Goal: Navigation & Orientation: Find specific page/section

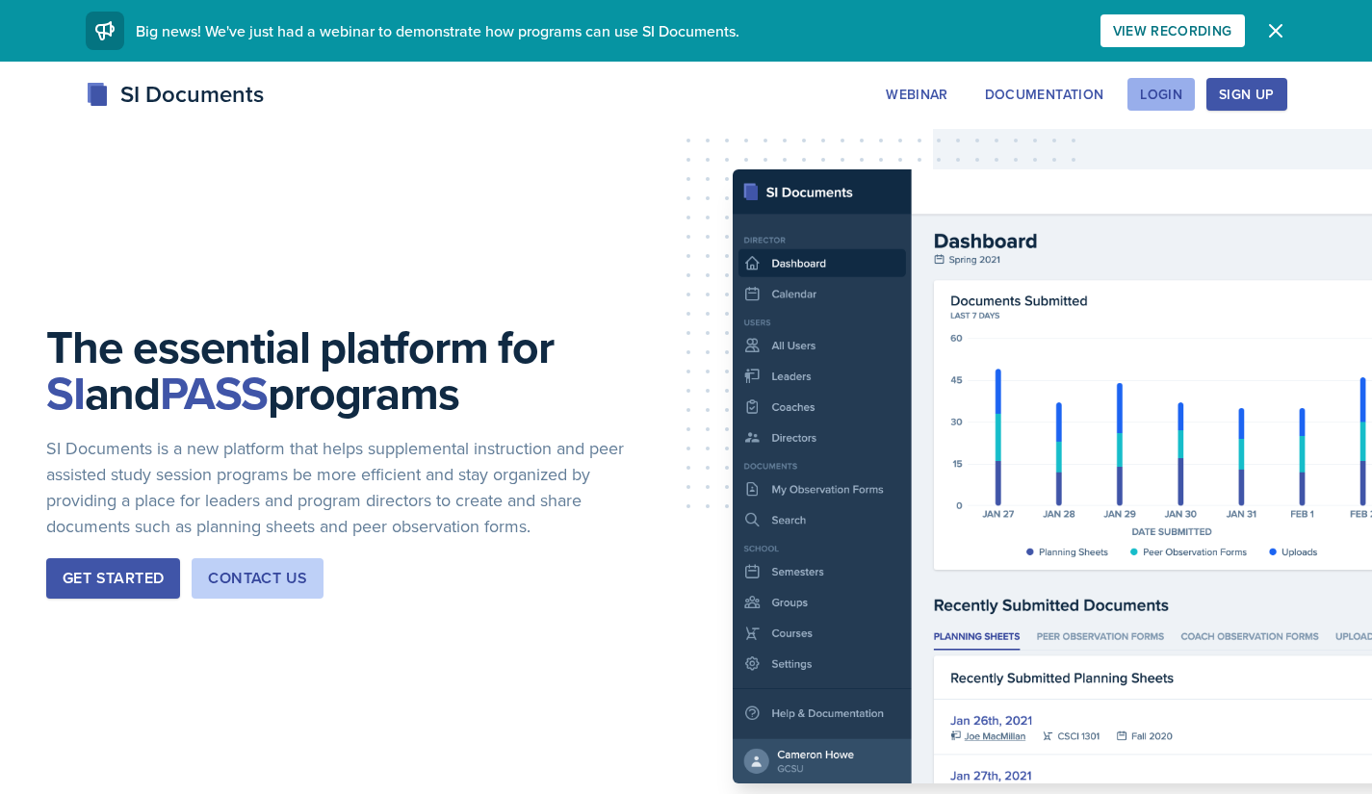
click at [1164, 99] on div "Login" at bounding box center [1161, 94] width 42 height 15
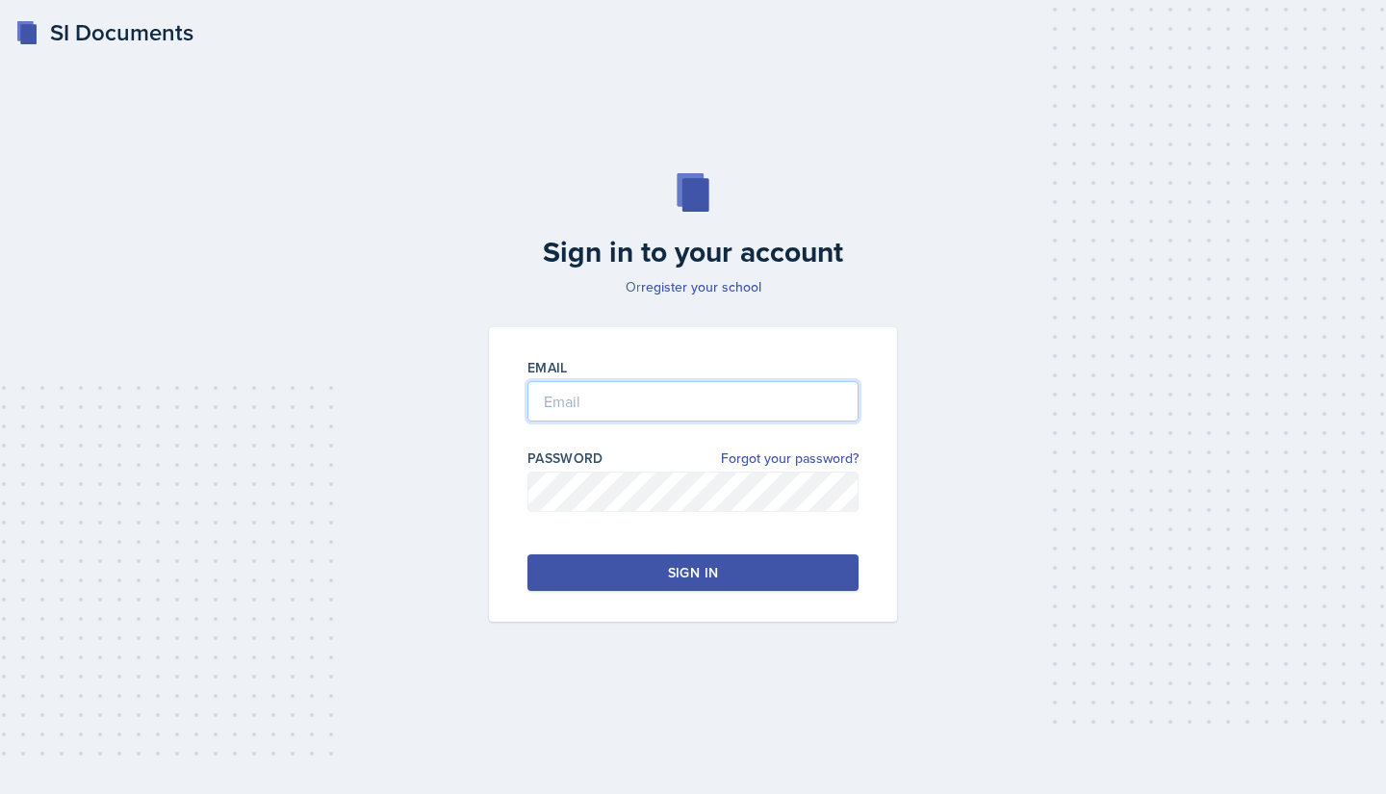
click at [583, 413] on input "email" at bounding box center [692, 401] width 331 height 40
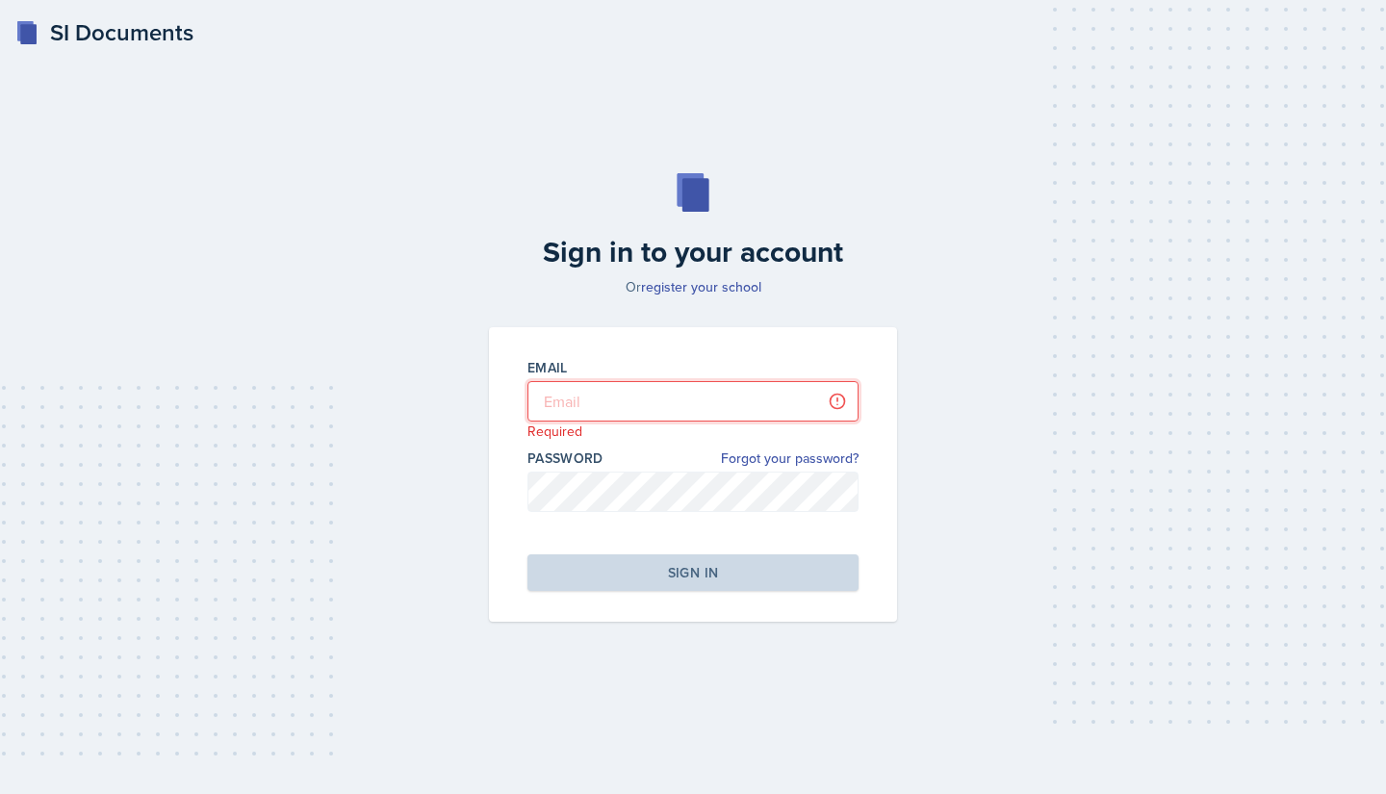
type input "[EMAIL_ADDRESS][DOMAIN_NAME]"
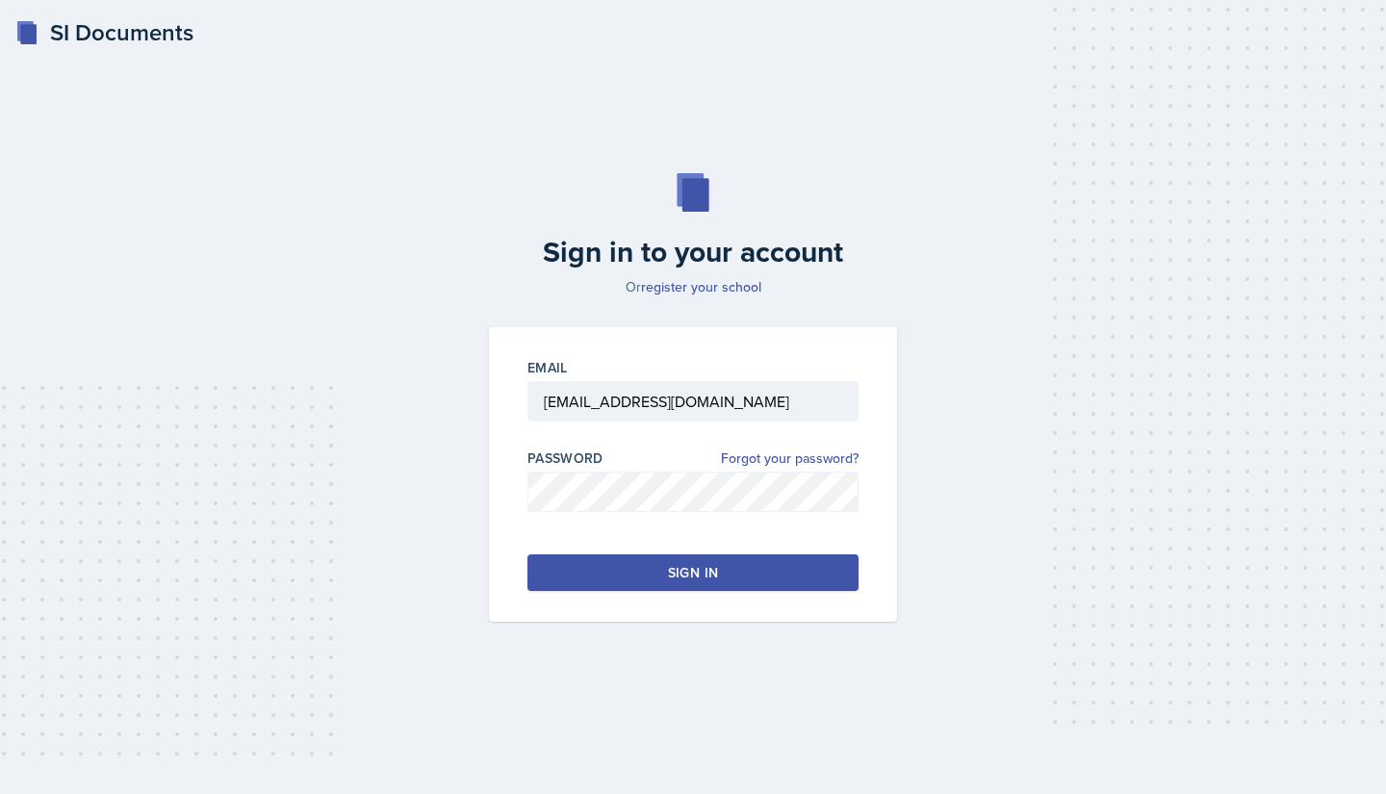
click at [647, 578] on button "Sign in" at bounding box center [692, 572] width 331 height 37
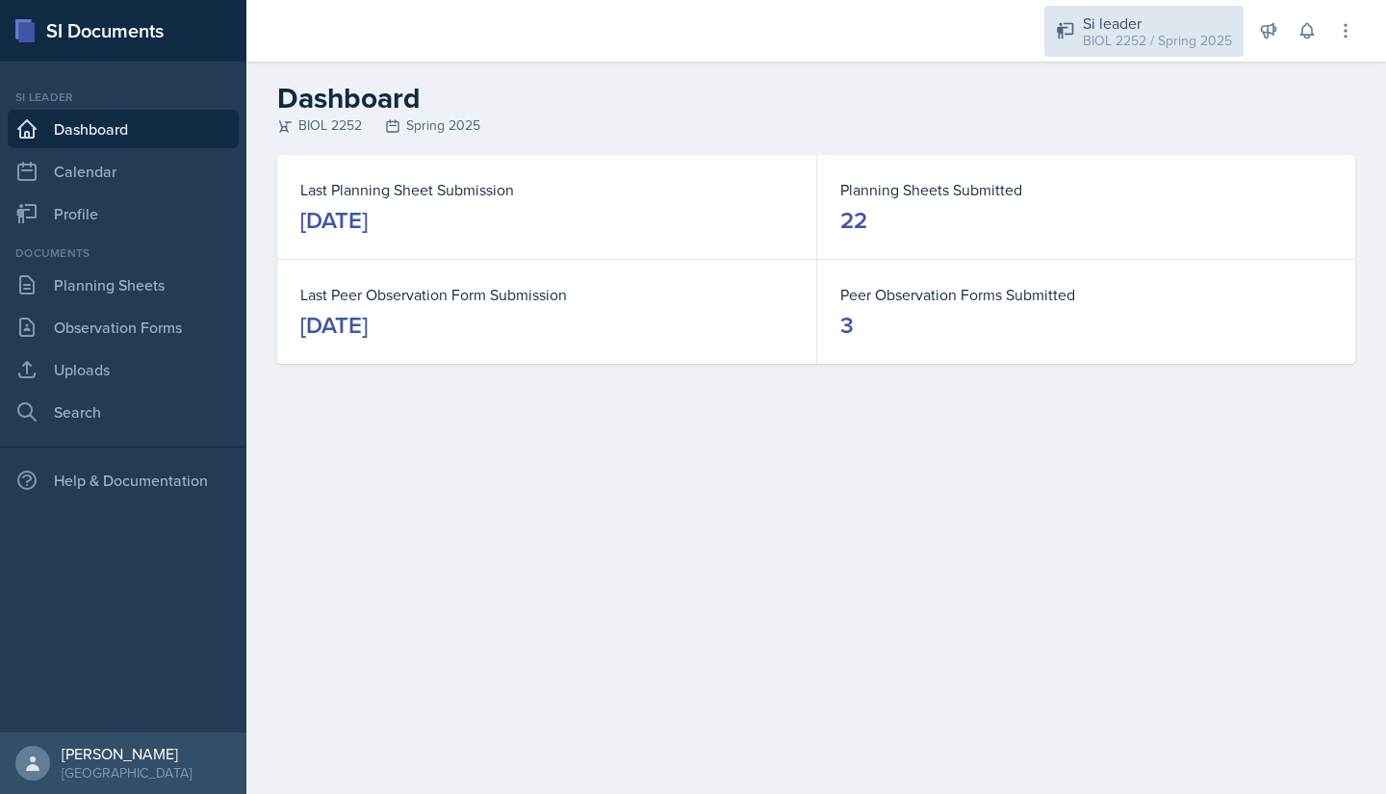
click at [1124, 28] on div "Si leader" at bounding box center [1157, 23] width 149 height 23
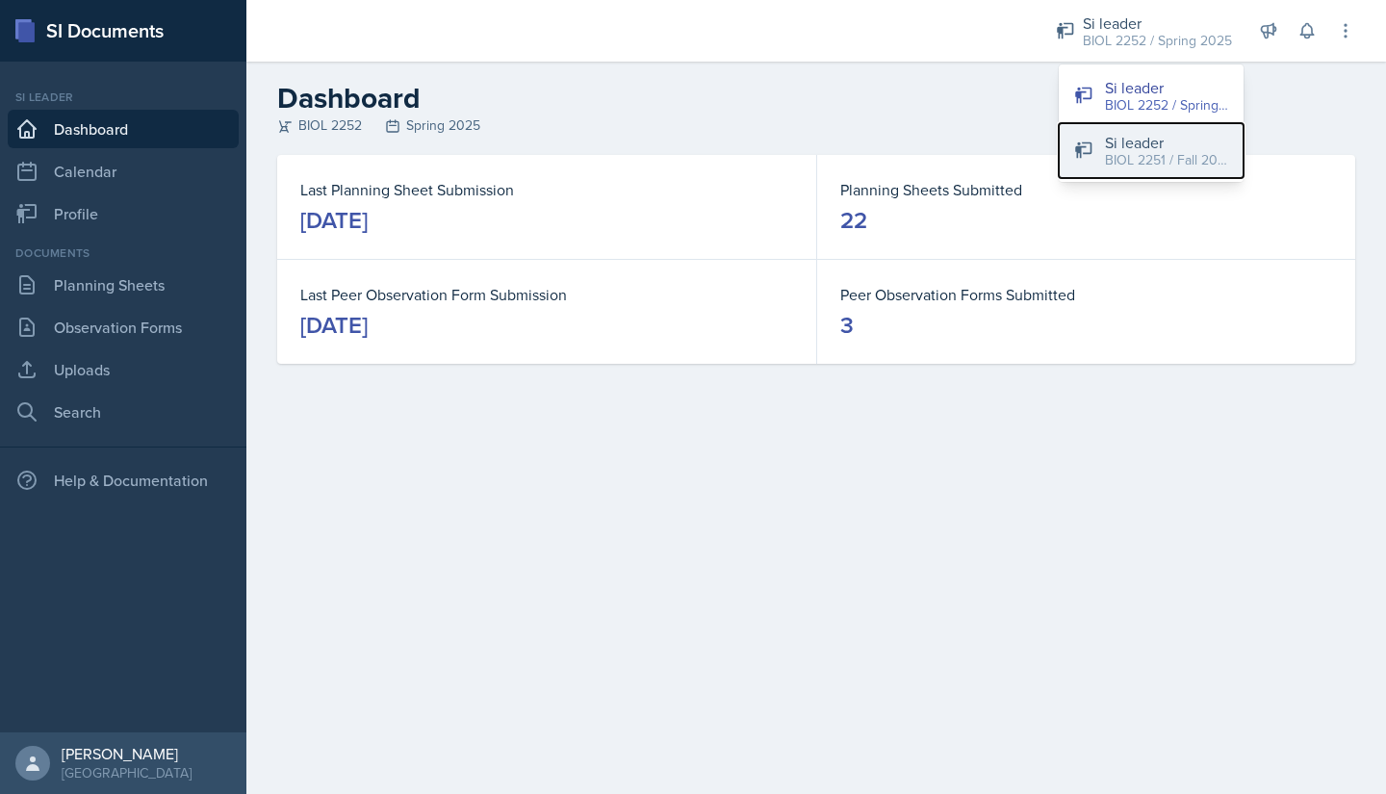
click at [1108, 145] on div "Si leader" at bounding box center [1166, 142] width 123 height 23
